Goal: Task Accomplishment & Management: Manage account settings

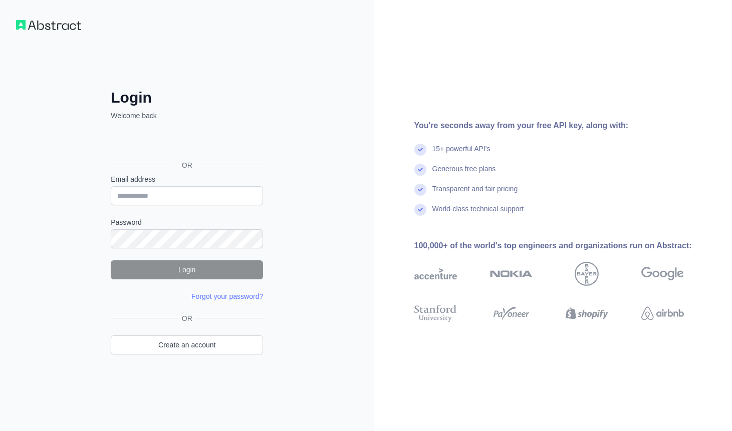
click at [289, 63] on div "Login Welcome back OR Email address Password Login Forgot your password? Please…" at bounding box center [187, 215] width 374 height 431
click at [134, 26] on div "Login Welcome back OR Email address Password Login Forgot your password? Please…" at bounding box center [187, 215] width 374 height 431
click at [325, 54] on div "Login Welcome back OR Email address Password Login Forgot your password? Please…" at bounding box center [187, 215] width 374 height 431
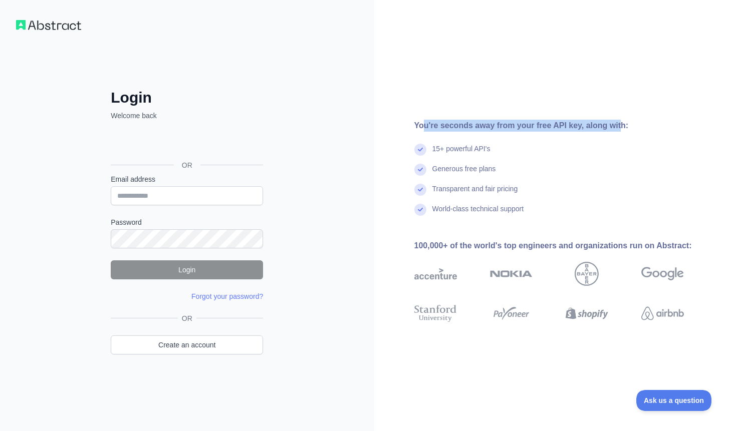
drag, startPoint x: 435, startPoint y: 126, endPoint x: 618, endPoint y: 126, distance: 182.9
click at [618, 126] on div "You're seconds away from your free API key, along with:" at bounding box center [565, 126] width 302 height 12
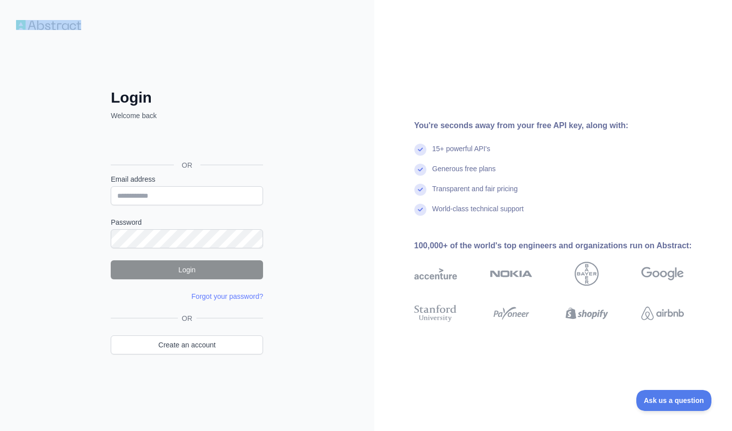
drag, startPoint x: 84, startPoint y: 25, endPoint x: 24, endPoint y: 24, distance: 60.1
click at [24, 24] on div "Login Welcome back OR Email address Password Login Forgot your password? Please…" at bounding box center [366, 215] width 732 height 431
